Goal: Information Seeking & Learning: Learn about a topic

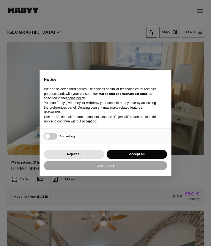
click at [147, 151] on button "Accept all" at bounding box center [137, 153] width 61 height 9
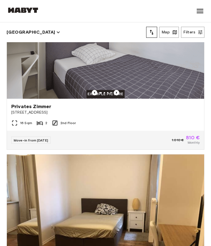
scroll to position [638, 0]
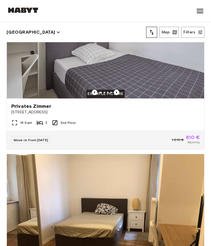
click at [200, 32] on icon "button" at bounding box center [201, 32] width 4 height 4
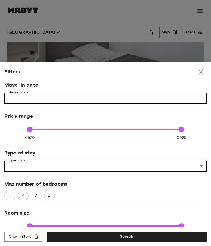
click at [197, 31] on div at bounding box center [105, 123] width 211 height 246
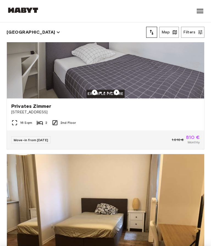
type input "***"
click at [151, 37] on button "tune" at bounding box center [151, 32] width 11 height 11
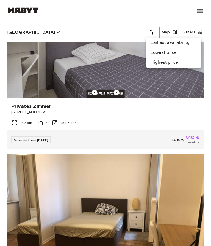
click at [175, 49] on li "Lowest price" at bounding box center [173, 53] width 55 height 10
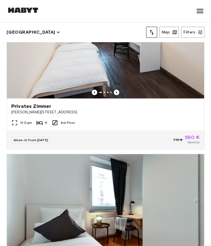
click at [174, 54] on img at bounding box center [106, 32] width 198 height 132
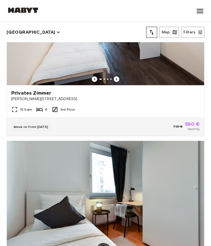
scroll to position [650, 0]
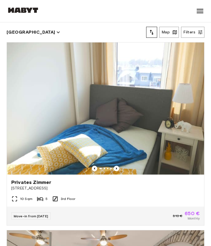
click at [200, 32] on icon "button" at bounding box center [201, 32] width 6 height 6
